Goal: Information Seeking & Learning: Learn about a topic

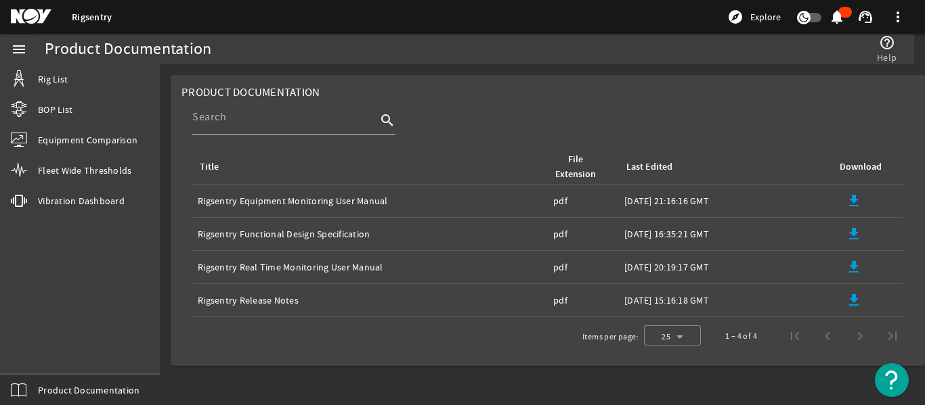
click at [97, 12] on link "Rigsentry" at bounding box center [92, 17] width 40 height 13
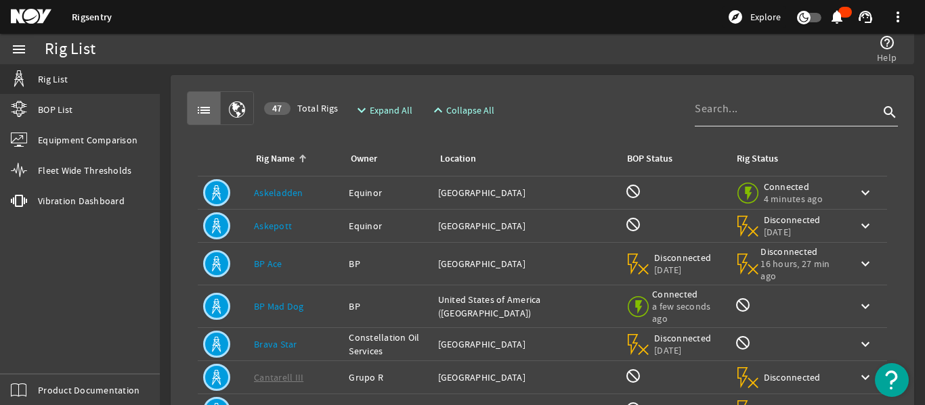
click at [749, 116] on input at bounding box center [786, 109] width 184 height 16
type input "b"
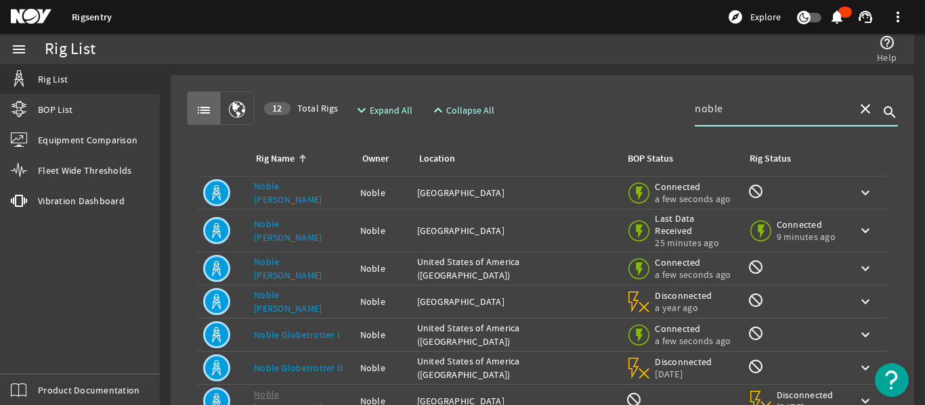
type input "noble"
click at [293, 218] on td "Rig Name: [PERSON_NAME] [PERSON_NAME]" at bounding box center [301, 231] width 106 height 43
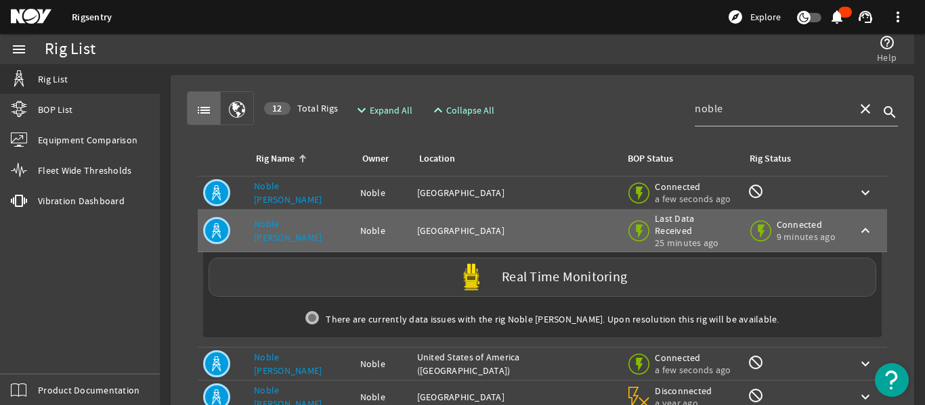
scroll to position [68, 0]
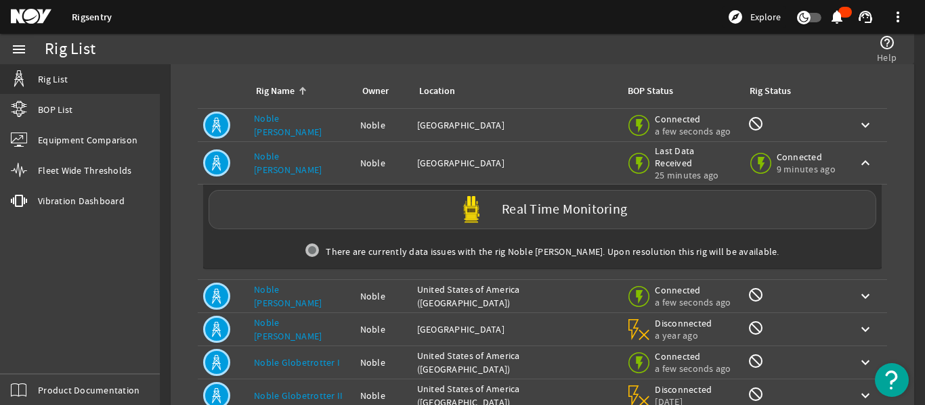
click at [298, 156] on link "Noble [PERSON_NAME]" at bounding box center [288, 163] width 68 height 26
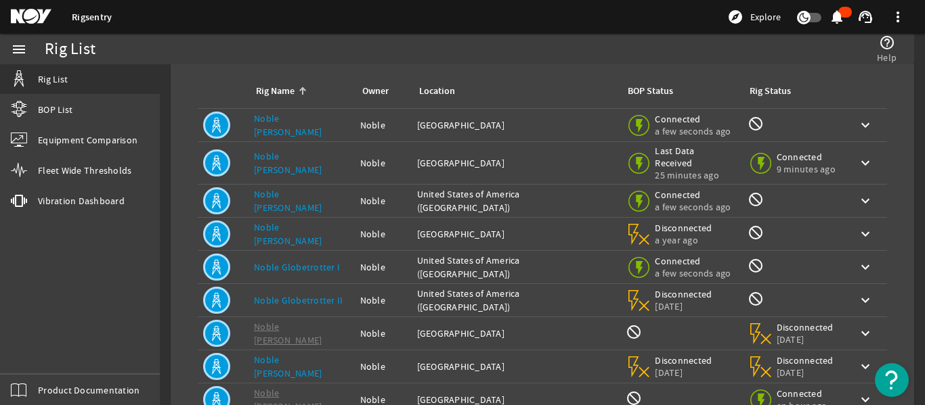
click at [288, 157] on link "Noble [PERSON_NAME]" at bounding box center [288, 163] width 68 height 26
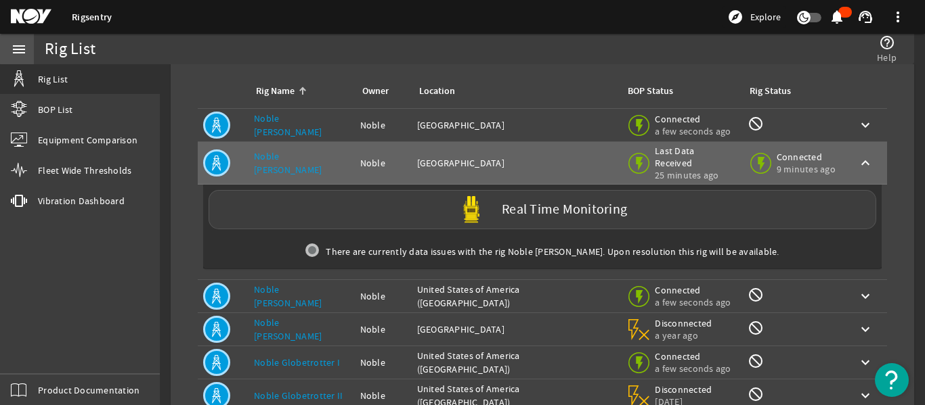
click at [22, 45] on mat-icon "menu" at bounding box center [19, 49] width 16 height 16
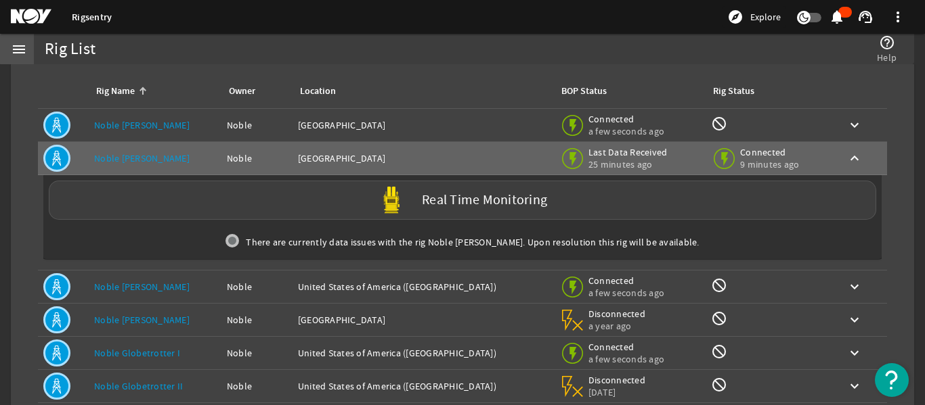
click at [22, 45] on mat-icon "menu" at bounding box center [19, 49] width 16 height 16
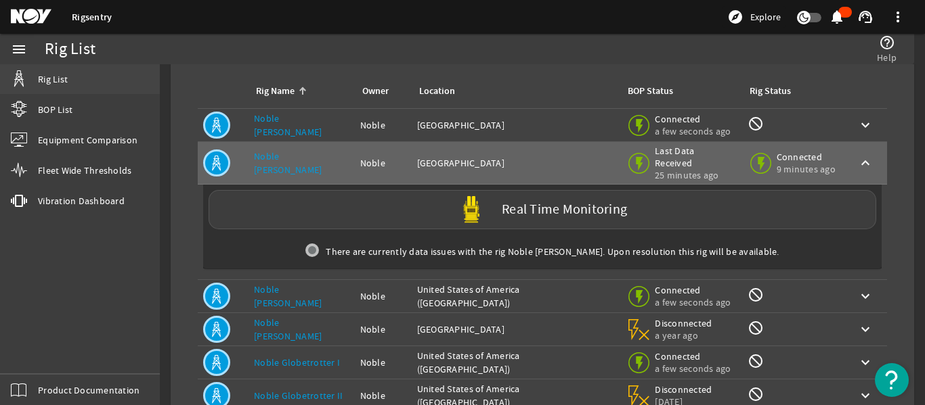
click at [48, 76] on span "Rig List" at bounding box center [53, 79] width 30 height 14
click at [102, 136] on span "Equipment Comparison" at bounding box center [87, 140] width 99 height 14
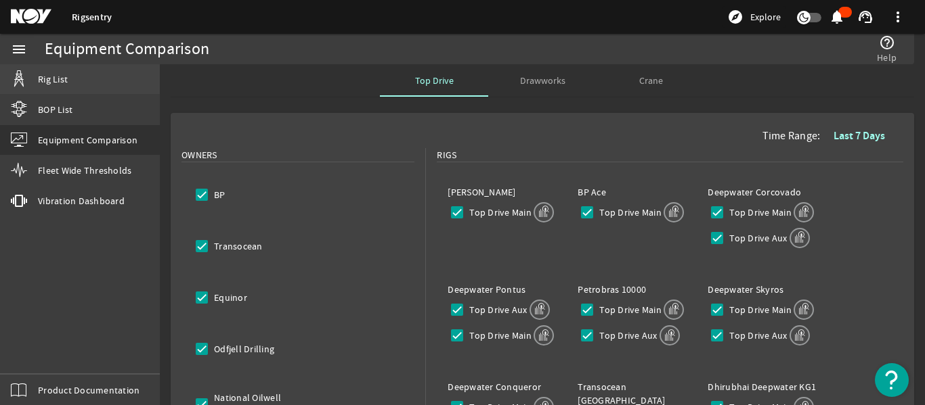
click at [48, 74] on span "Rig List" at bounding box center [53, 79] width 30 height 14
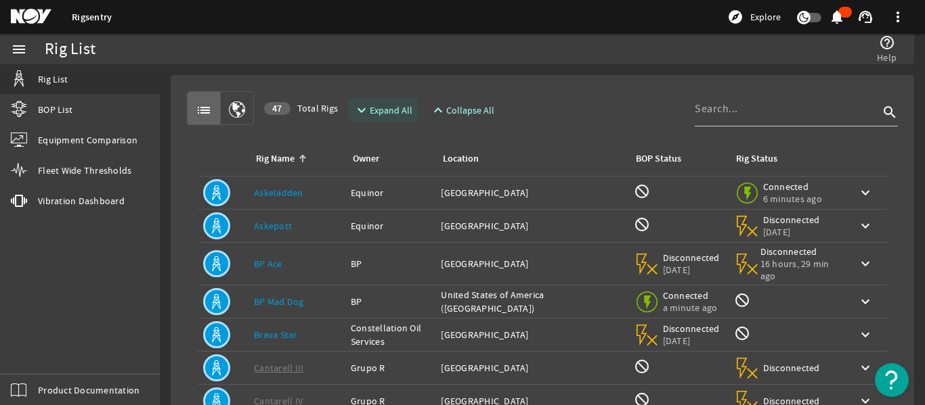
click at [384, 110] on span "Expand All" at bounding box center [391, 111] width 43 height 14
click at [408, 110] on span "Expand All" at bounding box center [391, 111] width 43 height 14
click at [358, 110] on mat-icon "expand_more" at bounding box center [358, 110] width 11 height 16
click at [437, 110] on mat-icon "expand_less" at bounding box center [435, 110] width 11 height 16
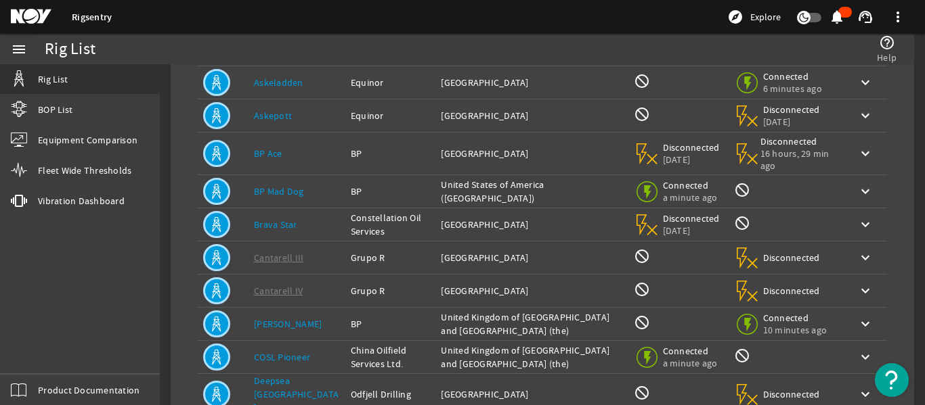
scroll to position [68, 0]
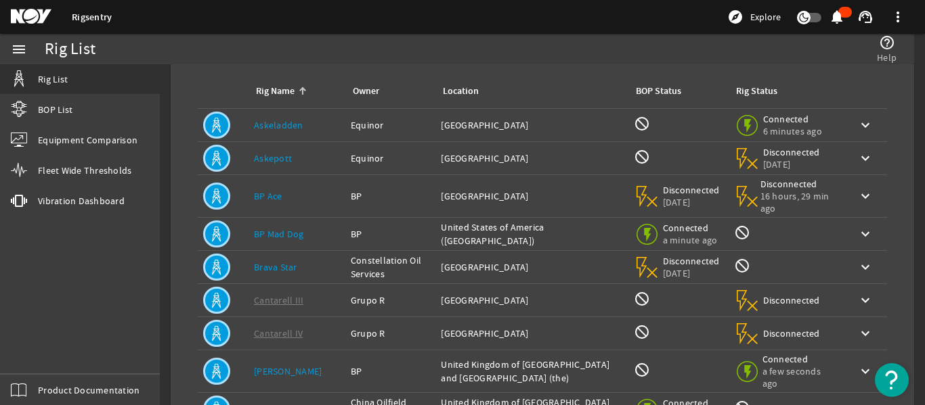
click at [272, 89] on div "Rig Name" at bounding box center [275, 91] width 39 height 15
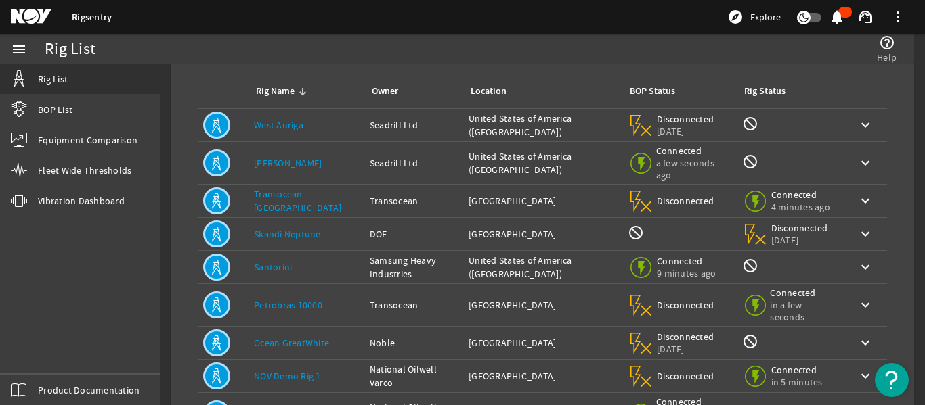
click at [272, 89] on div "Rig Name" at bounding box center [275, 91] width 39 height 15
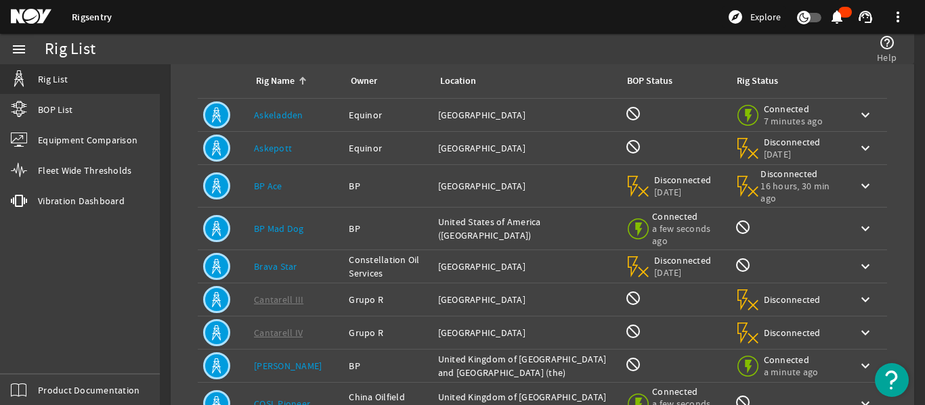
scroll to position [0, 0]
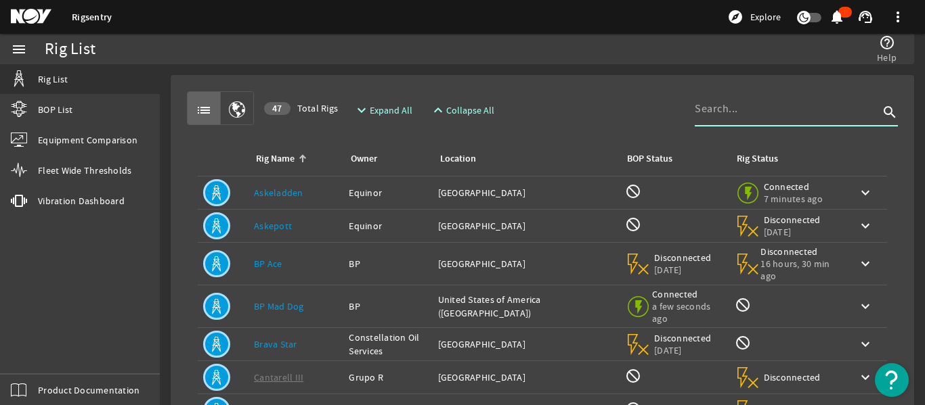
click at [731, 109] on input at bounding box center [786, 109] width 184 height 16
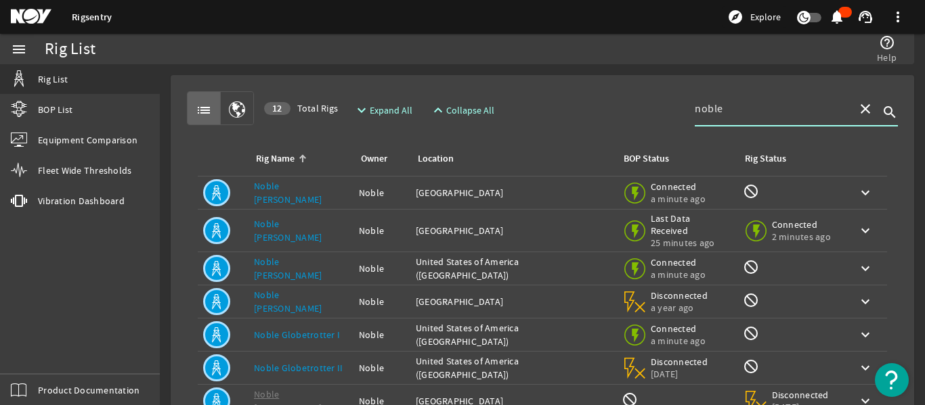
type input "noble"
click at [309, 190] on link "Noble [PERSON_NAME]" at bounding box center [288, 193] width 68 height 26
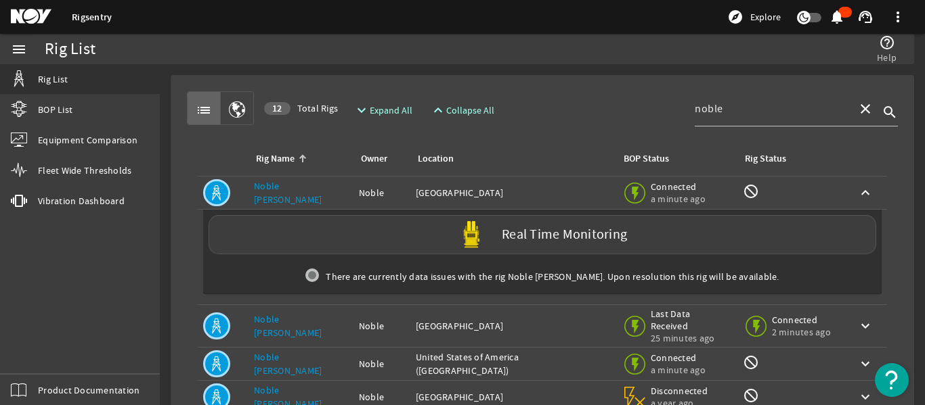
click at [301, 193] on link "Noble [PERSON_NAME]" at bounding box center [288, 193] width 68 height 26
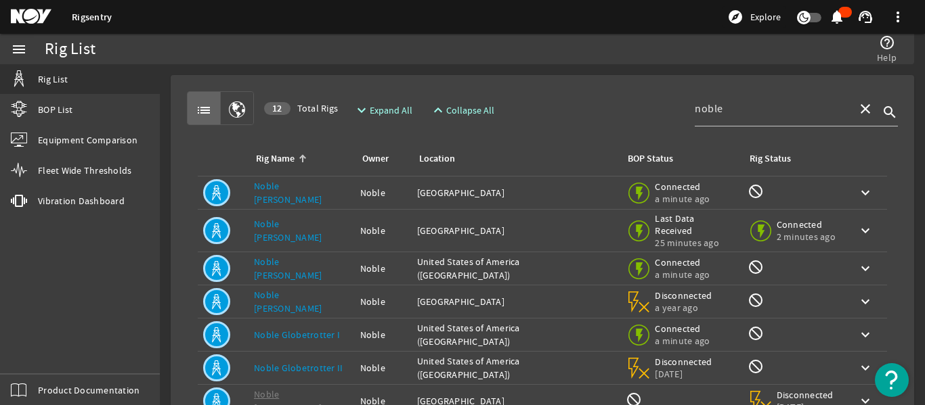
click at [290, 227] on link "Noble [PERSON_NAME]" at bounding box center [288, 231] width 68 height 26
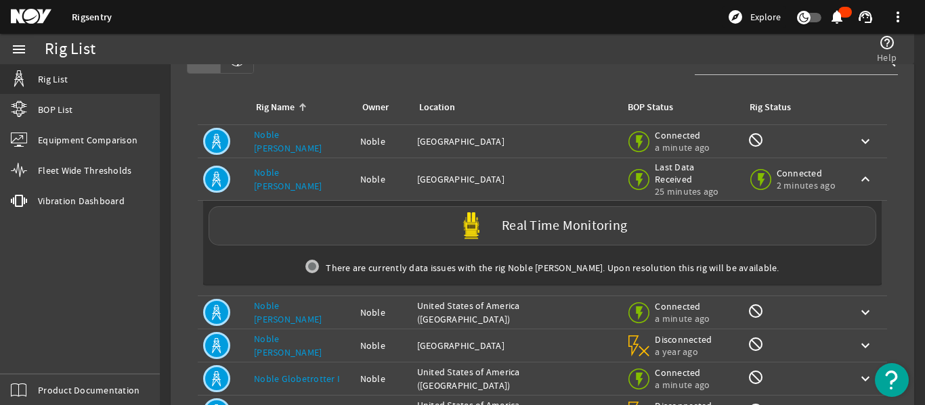
scroll to position [135, 0]
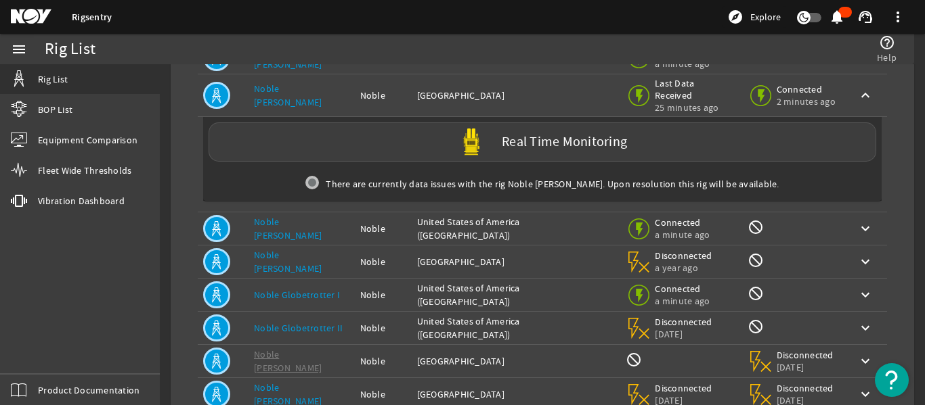
click at [298, 96] on link "Noble [PERSON_NAME]" at bounding box center [288, 96] width 68 height 26
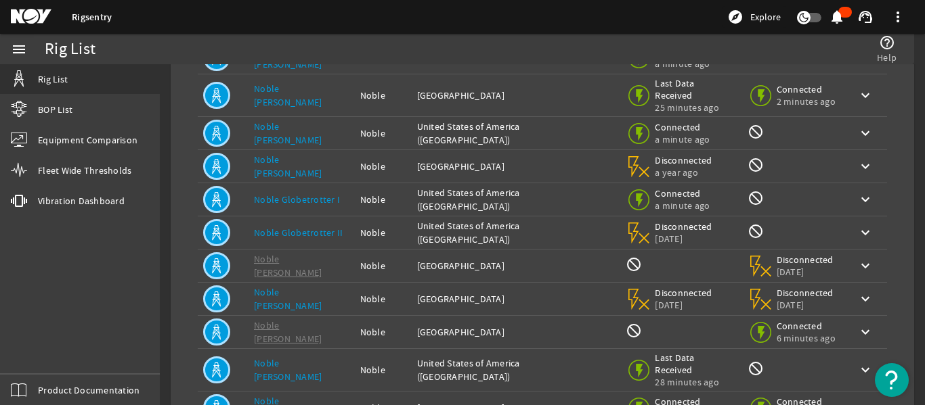
click at [307, 123] on link "Noble [PERSON_NAME]" at bounding box center [288, 133] width 68 height 26
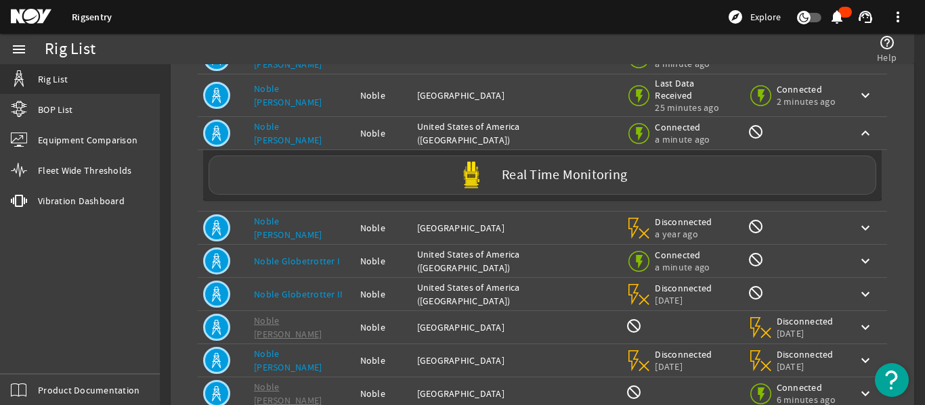
click at [301, 120] on link "Noble [PERSON_NAME]" at bounding box center [288, 133] width 68 height 26
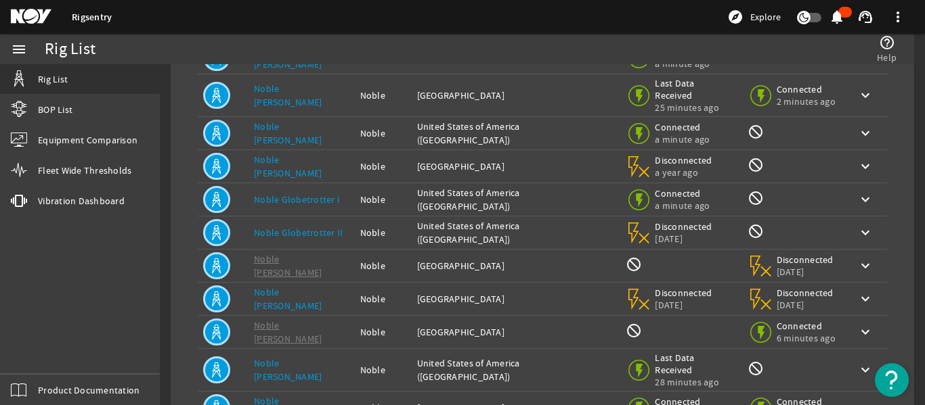
click at [295, 154] on link "Noble [PERSON_NAME]" at bounding box center [288, 167] width 68 height 26
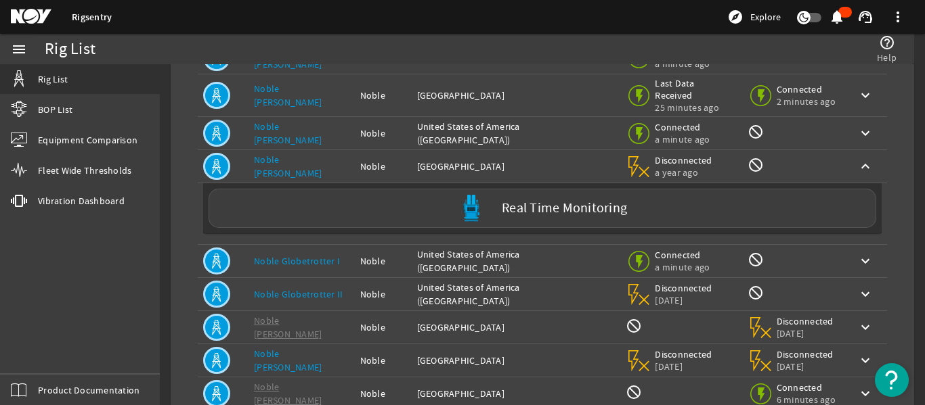
click at [295, 154] on link "Noble [PERSON_NAME]" at bounding box center [288, 167] width 68 height 26
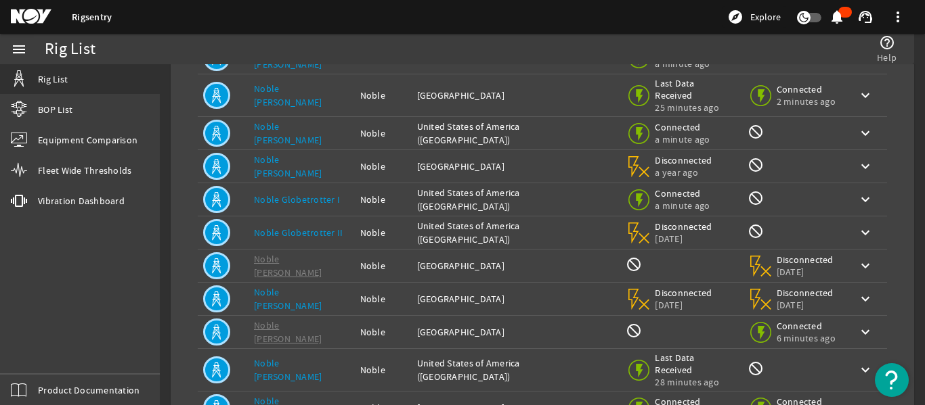
click at [296, 194] on link "Noble Globetrotter I" at bounding box center [297, 200] width 86 height 12
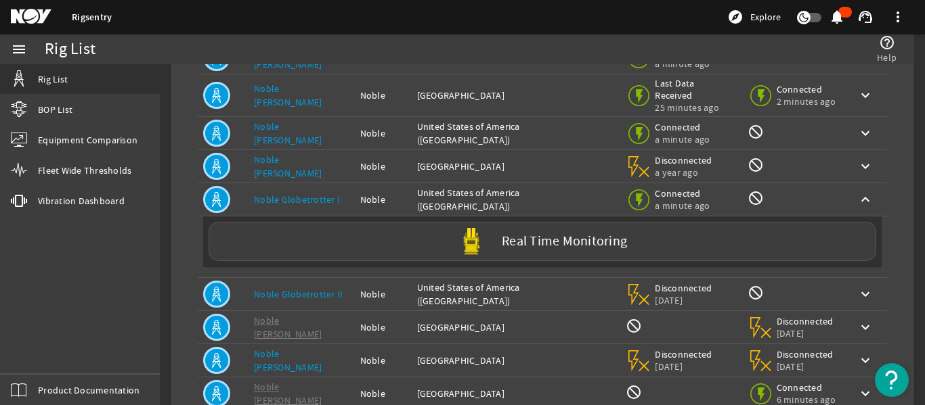
click at [296, 194] on link "Noble Globetrotter I" at bounding box center [297, 200] width 86 height 12
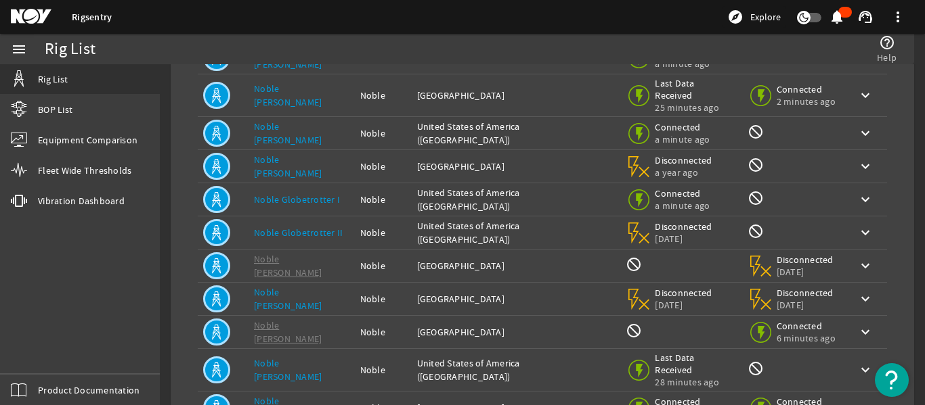
click at [292, 227] on link "Noble Globetrotter II" at bounding box center [298, 233] width 89 height 12
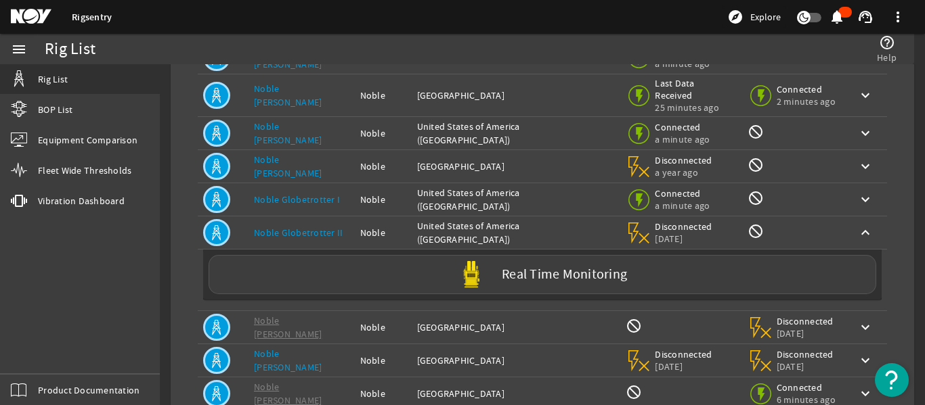
click at [292, 227] on link "Noble Globetrotter II" at bounding box center [298, 233] width 89 height 12
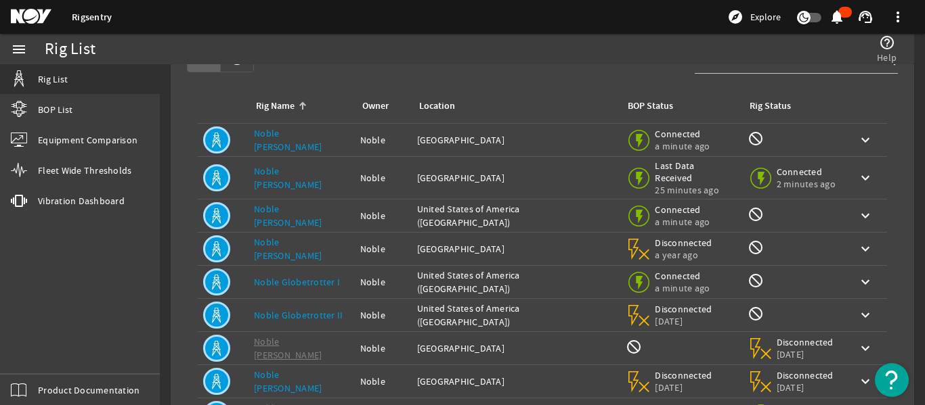
scroll to position [0, 0]
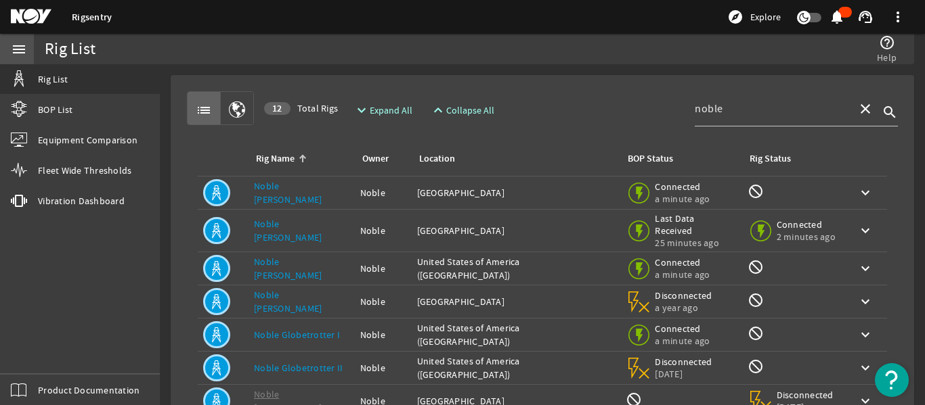
click at [17, 49] on mat-icon "menu" at bounding box center [19, 49] width 16 height 16
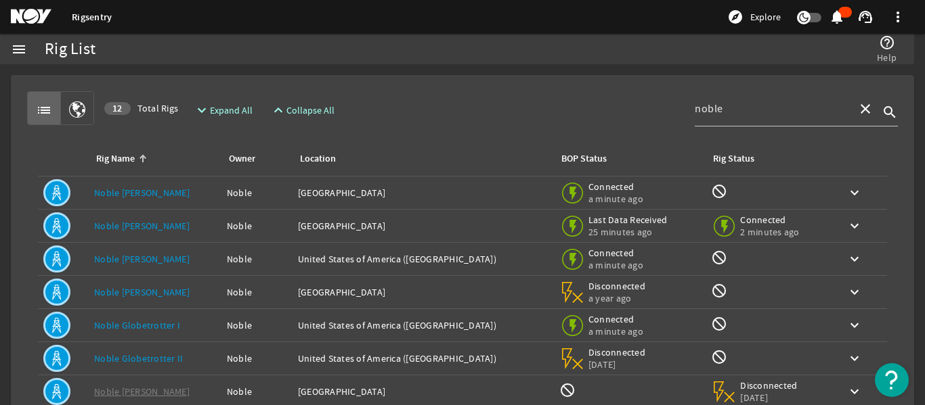
click at [17, 49] on mat-icon "menu" at bounding box center [19, 49] width 16 height 16
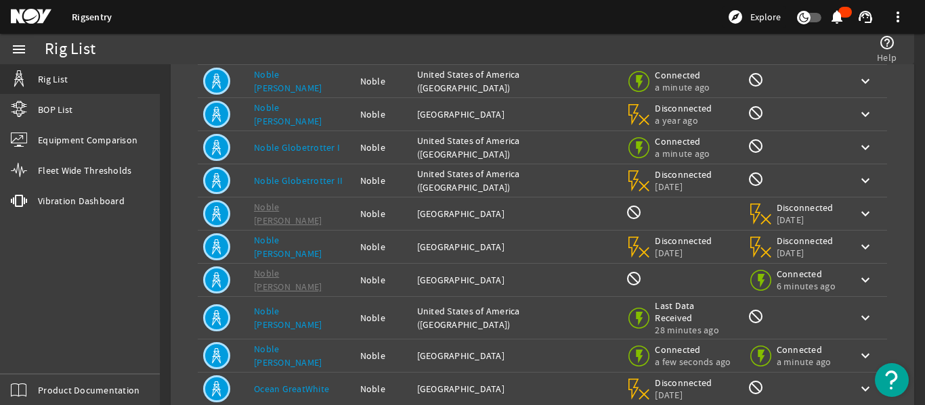
scroll to position [245, 0]
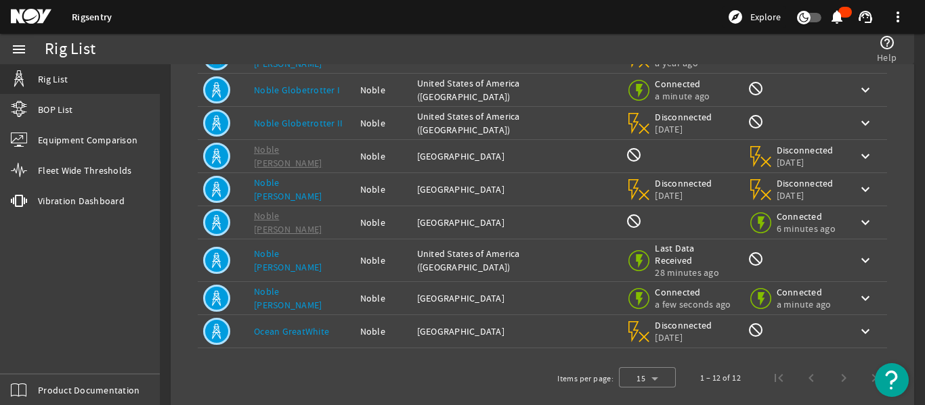
click at [286, 181] on link "Noble [PERSON_NAME]" at bounding box center [288, 190] width 68 height 26
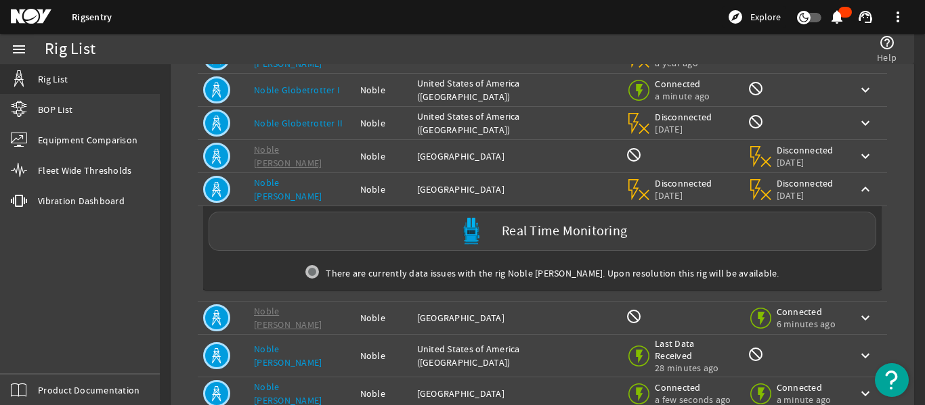
click at [286, 181] on link "Noble [PERSON_NAME]" at bounding box center [288, 190] width 68 height 26
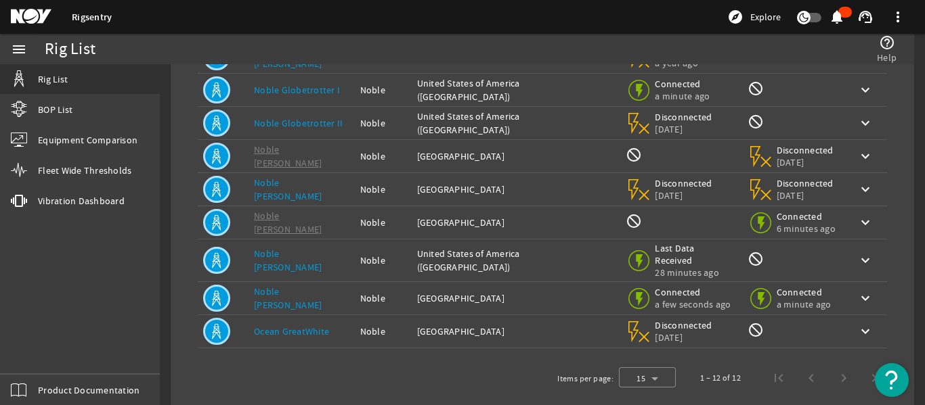
click at [298, 282] on td "Rig Name: Noble [PERSON_NAME]" at bounding box center [301, 298] width 106 height 33
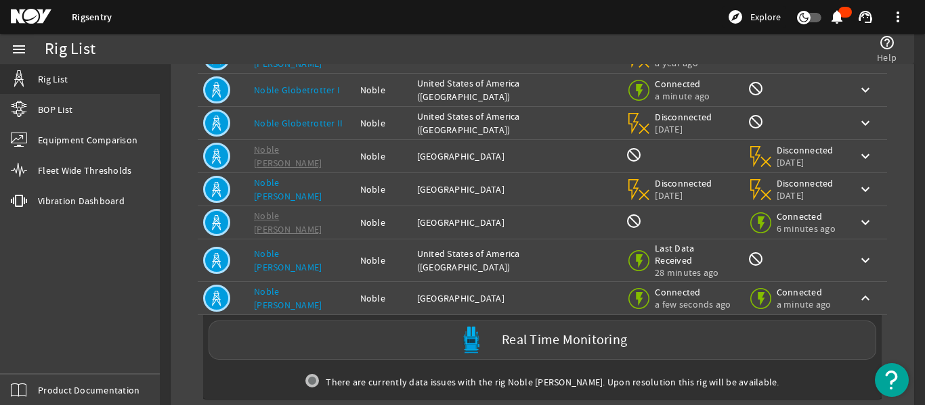
click at [290, 282] on td "Rig Name: Noble [PERSON_NAME]" at bounding box center [301, 298] width 106 height 33
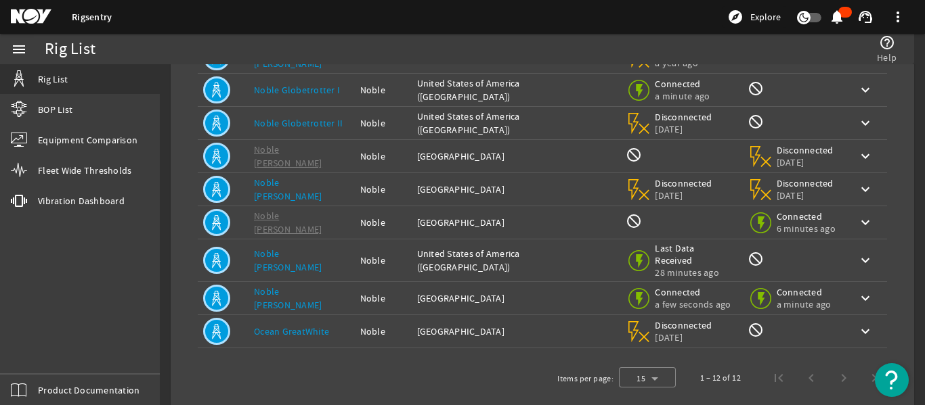
click at [211, 285] on mat-icon at bounding box center [216, 298] width 27 height 27
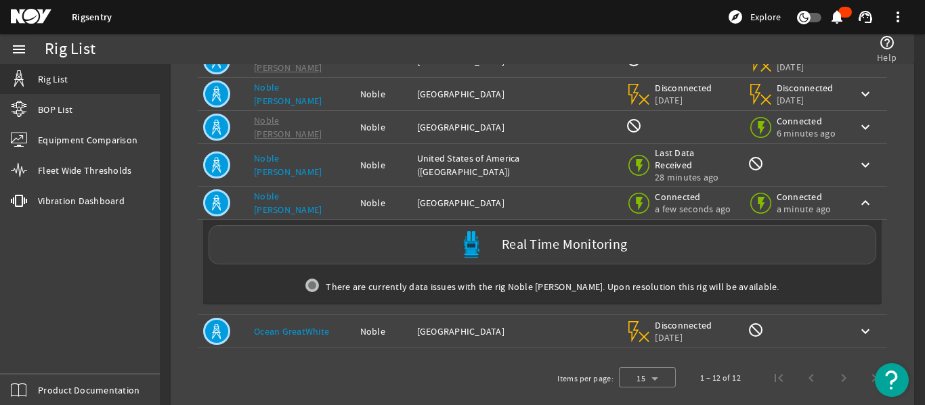
scroll to position [273, 0]
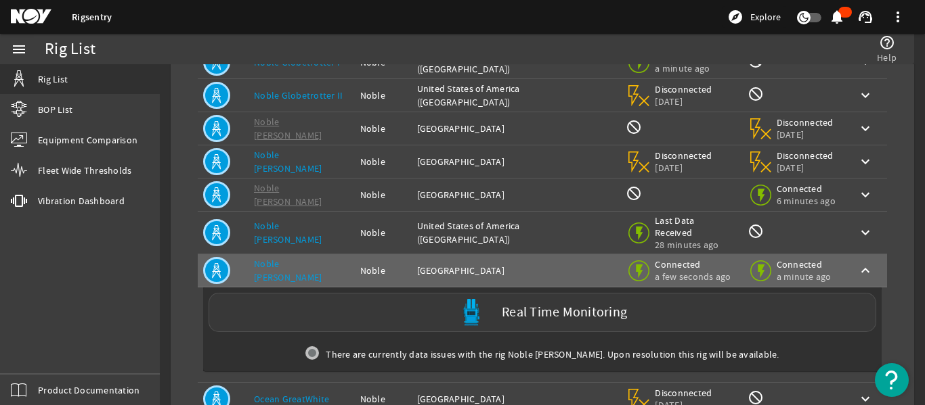
click at [550, 306] on label "Real Time Monitoring" at bounding box center [564, 313] width 125 height 14
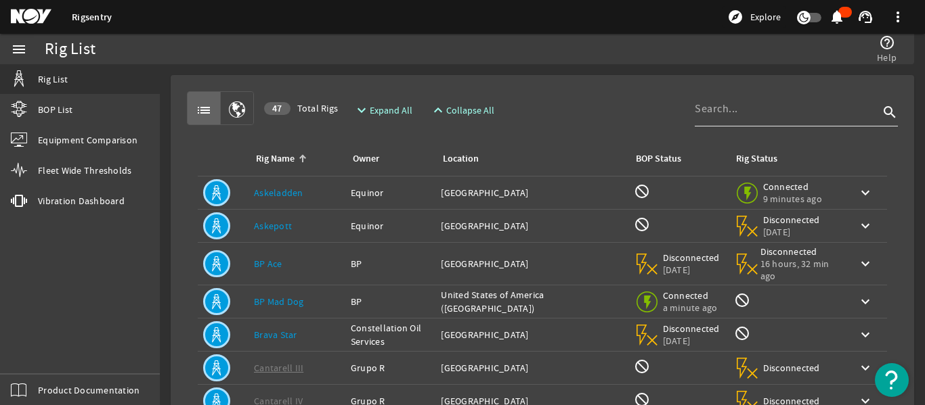
click at [799, 92] on div at bounding box center [786, 108] width 184 height 35
click at [780, 112] on input at bounding box center [786, 109] width 184 height 16
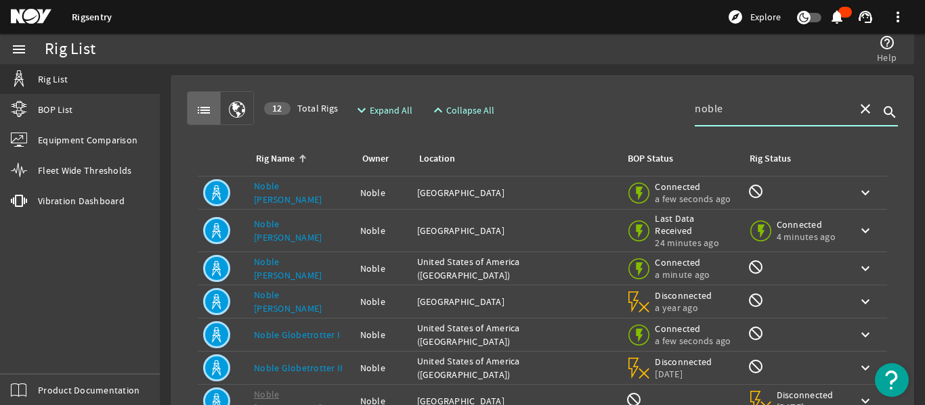
scroll to position [68, 0]
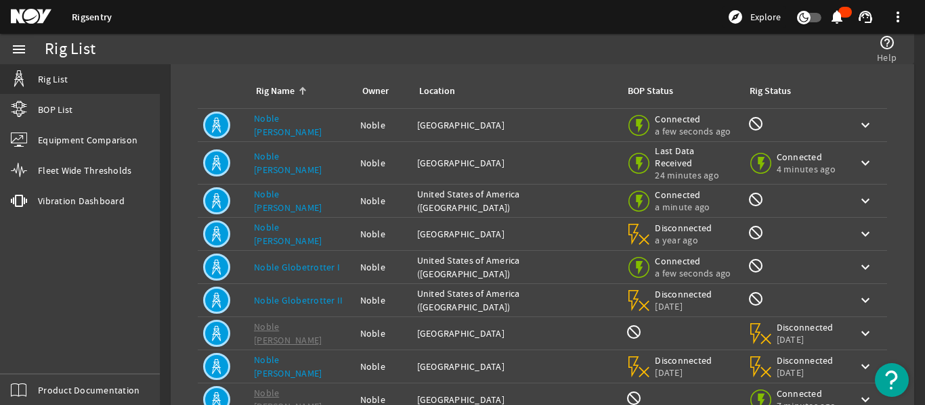
click at [877, 380] on img "Open Resource Center" at bounding box center [891, 380] width 34 height 34
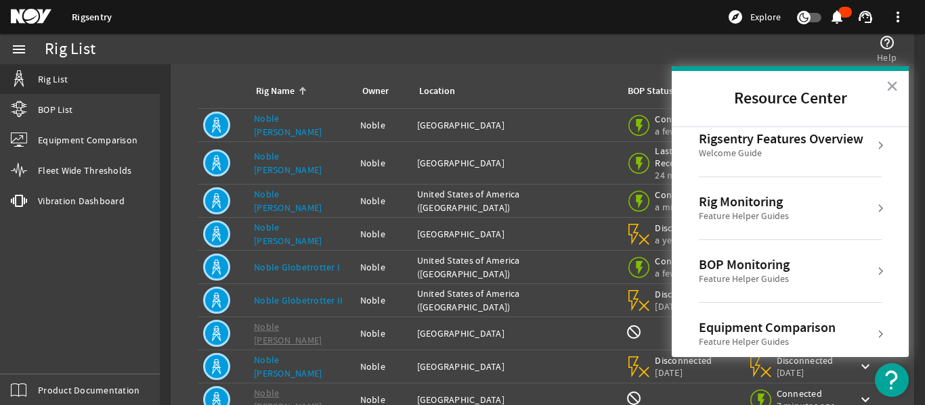
scroll to position [0, 0]
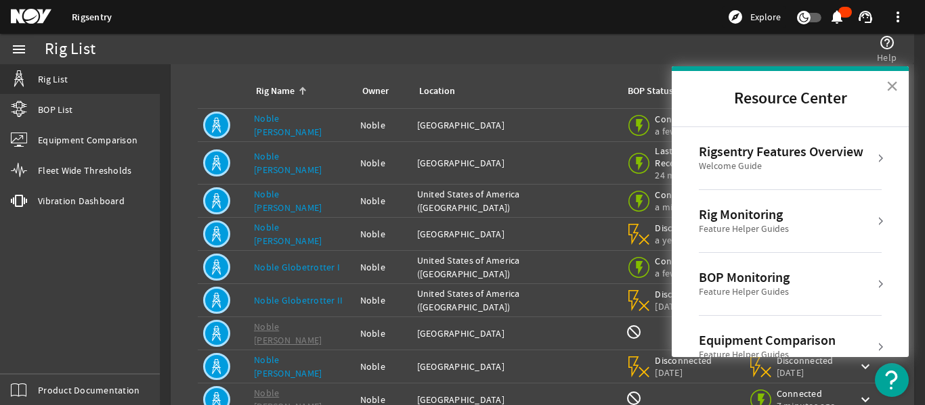
click at [889, 83] on button "×" at bounding box center [891, 86] width 13 height 22
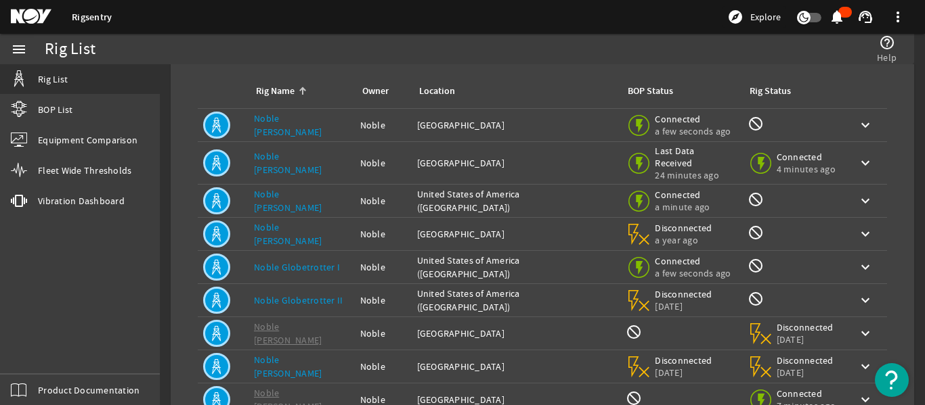
click at [276, 156] on link "Noble [PERSON_NAME]" at bounding box center [288, 163] width 68 height 26
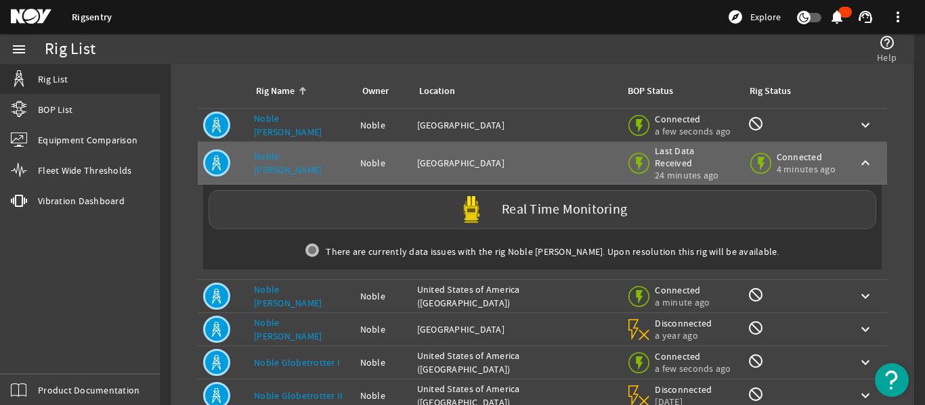
click at [319, 244] on img at bounding box center [312, 251] width 14 height 14
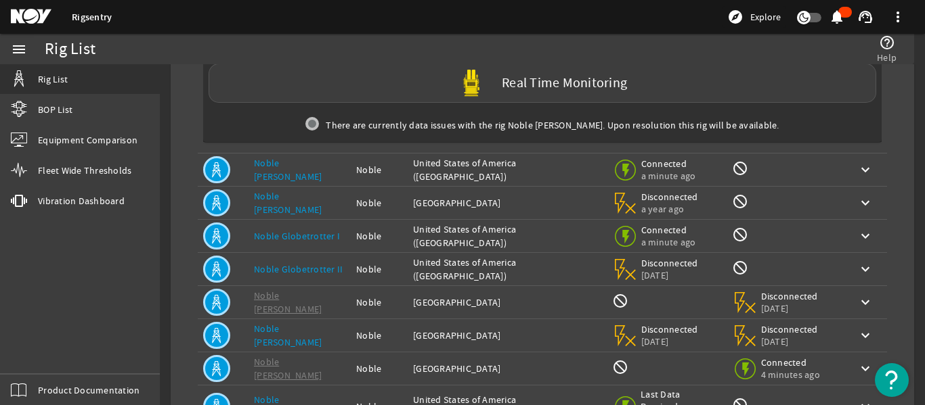
scroll to position [271, 0]
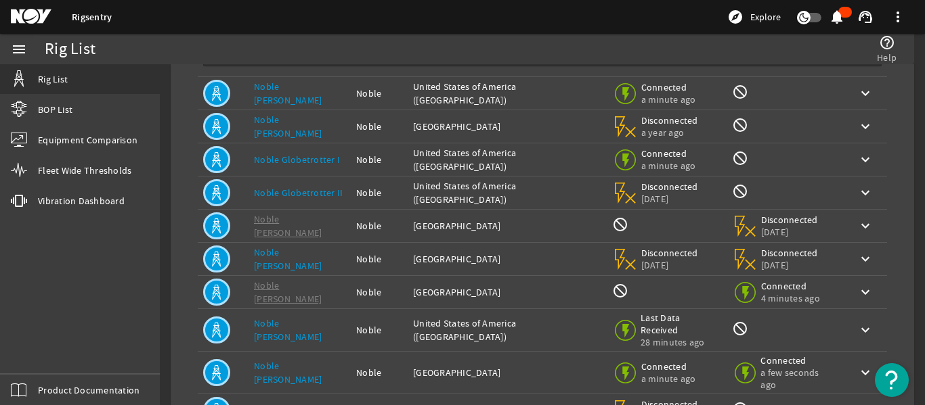
click at [284, 254] on link "Noble [PERSON_NAME]" at bounding box center [288, 259] width 68 height 26
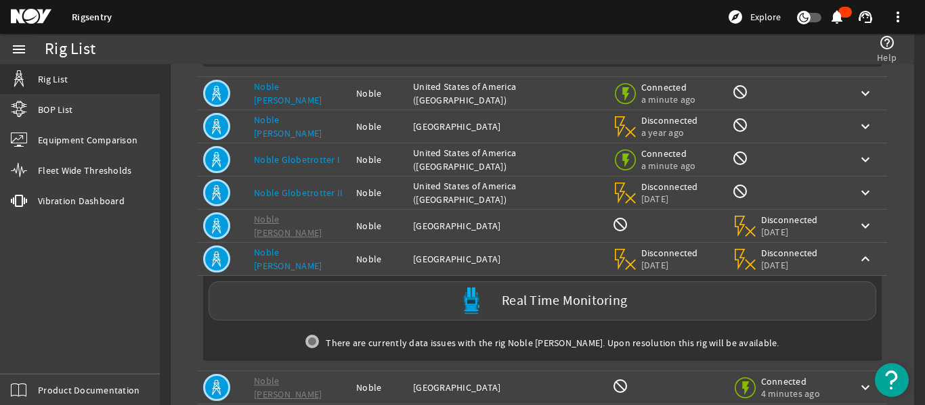
click at [287, 247] on link "Noble [PERSON_NAME]" at bounding box center [288, 259] width 68 height 26
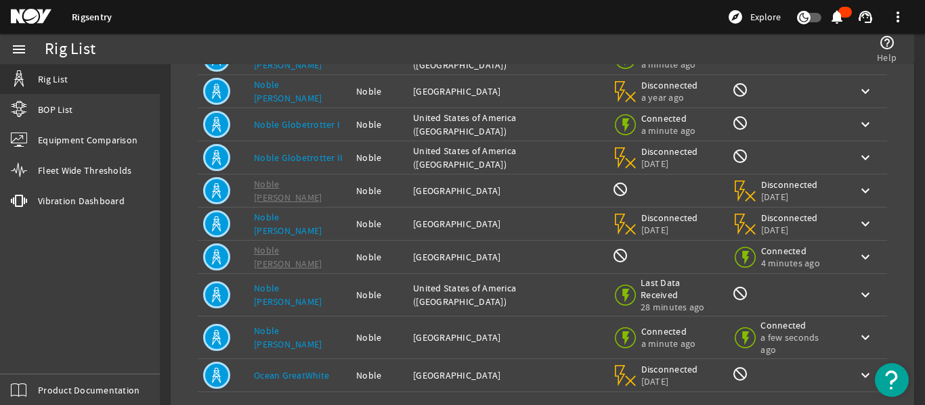
scroll to position [340, 0]
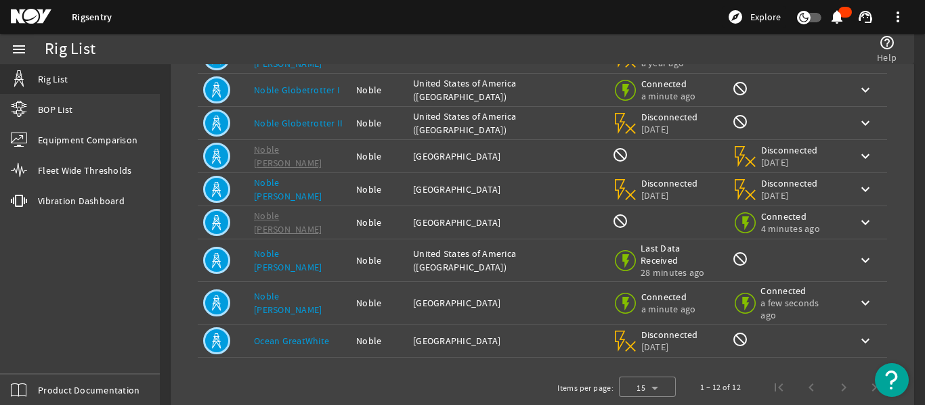
click at [295, 290] on link "Noble [PERSON_NAME]" at bounding box center [288, 303] width 68 height 26
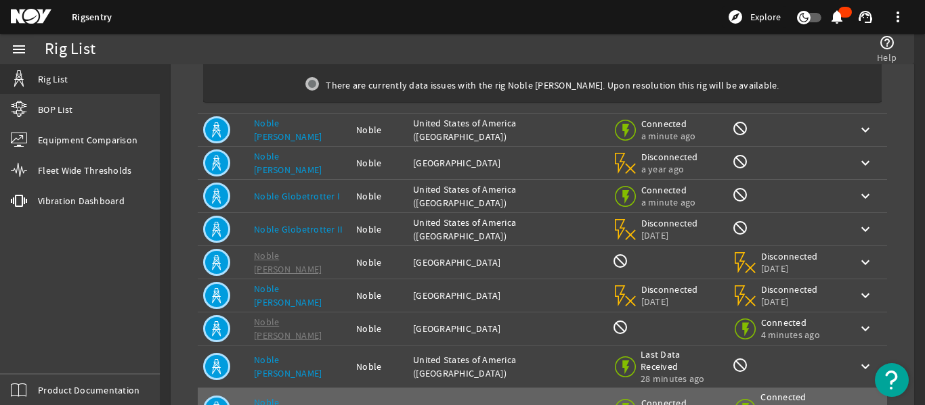
scroll to position [233, 0]
click at [298, 284] on div "Rig Name: Noble [PERSON_NAME]" at bounding box center [299, 297] width 91 height 27
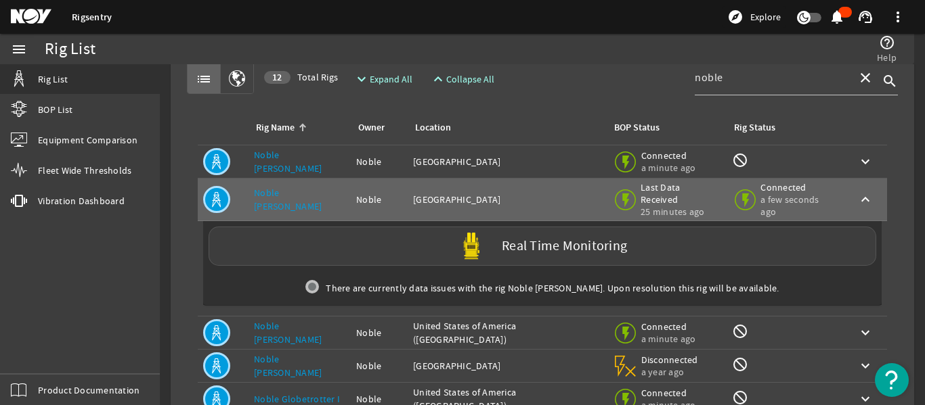
scroll to position [30, 0]
click at [299, 167] on link "Noble [PERSON_NAME]" at bounding box center [288, 163] width 68 height 26
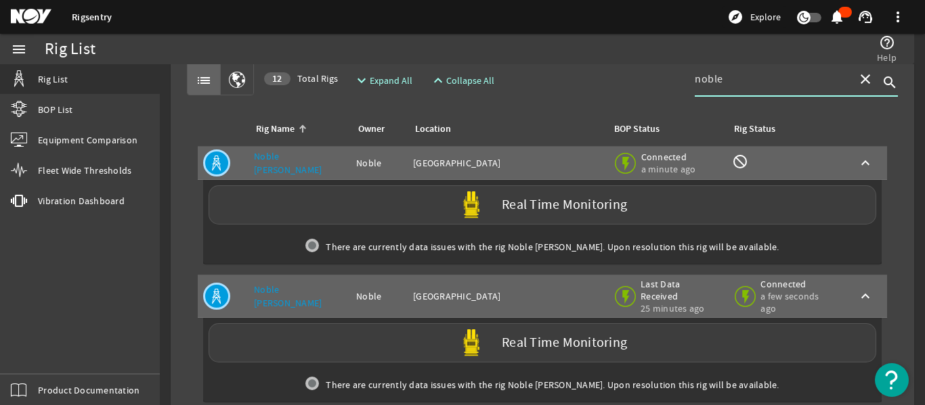
drag, startPoint x: 714, startPoint y: 81, endPoint x: 631, endPoint y: 79, distance: 82.6
click at [645, 81] on div "list 12 Total Rigs expand_more Expand All expand_less Collapse All noble close …" at bounding box center [542, 79] width 711 height 34
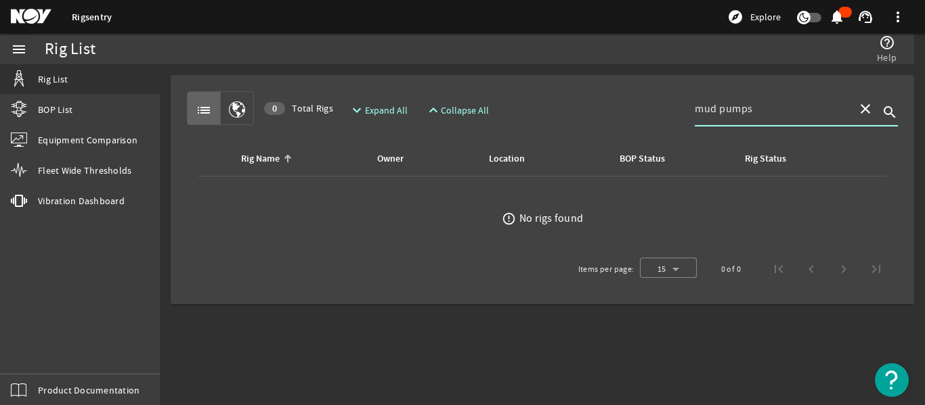
type input "mud pumps"
